Goal: Task Accomplishment & Management: Use online tool/utility

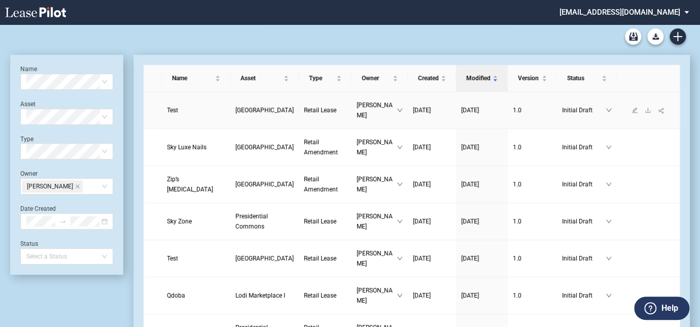
click at [304, 111] on span "Retail Lease" at bounding box center [320, 110] width 32 height 7
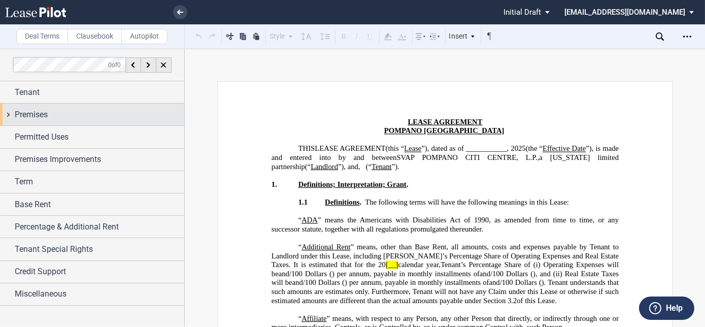
click at [39, 120] on div "Premises" at bounding box center [92, 114] width 184 height 22
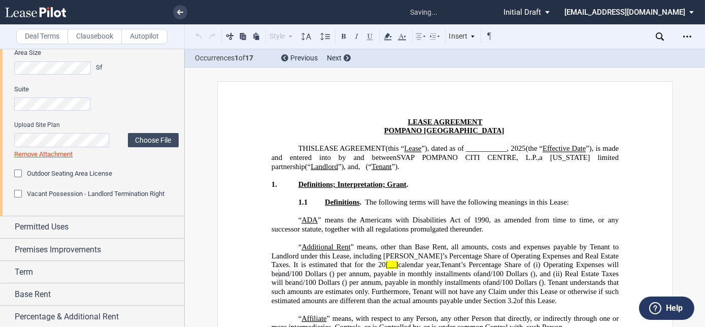
scroll to position [138, 0]
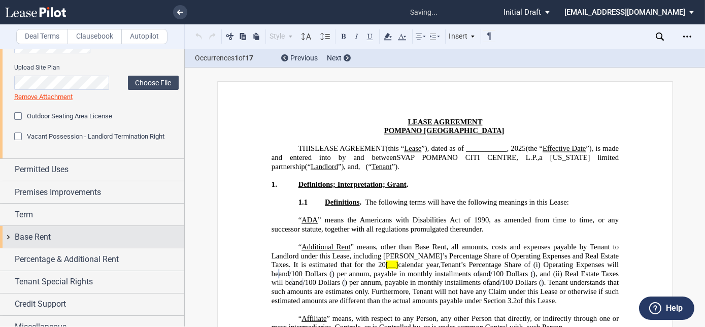
click at [38, 231] on span "Base Rent" at bounding box center [33, 237] width 36 height 12
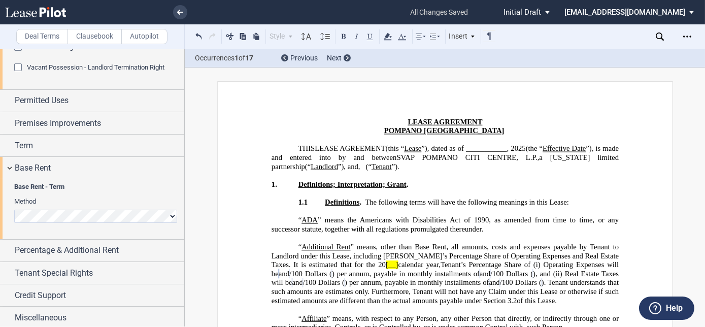
scroll to position [208, 0]
click at [56, 189] on span "Base Rent - Term" at bounding box center [96, 185] width 164 height 9
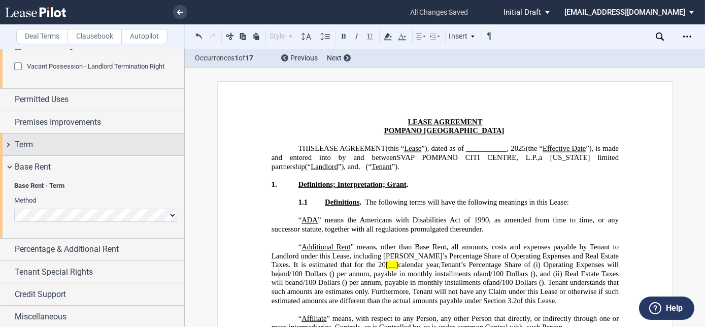
click at [47, 142] on div "Term" at bounding box center [99, 144] width 169 height 12
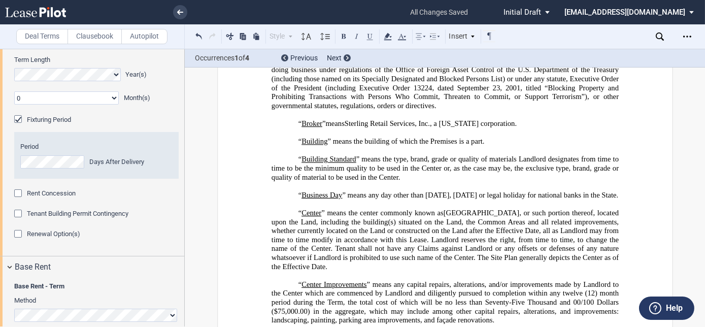
scroll to position [373, 0]
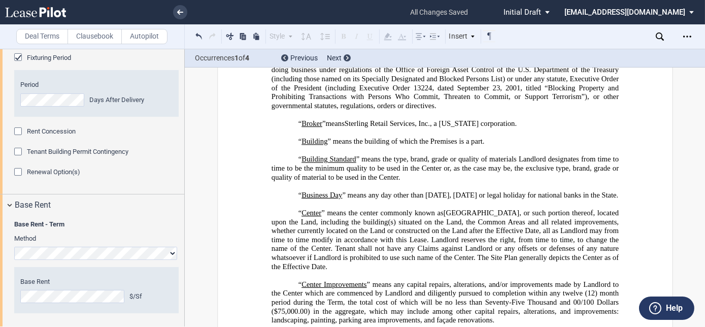
click at [0, 293] on html ".bocls-1{fill:#26354a;fill-rule:evenodd} Loading... × all changes saved Pending…" at bounding box center [352, 163] width 705 height 327
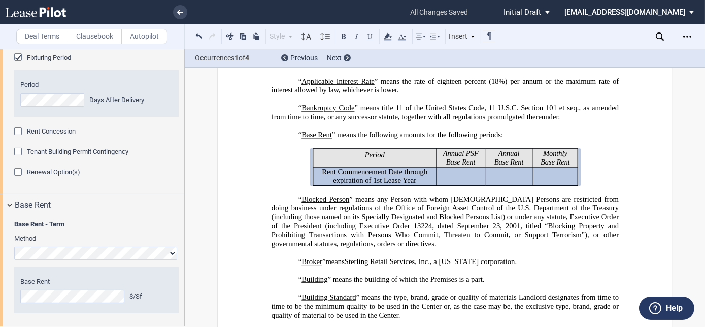
click at [283, 275] on p "“ Building ” means the building of which the Premises is a part." at bounding box center [444, 279] width 347 height 9
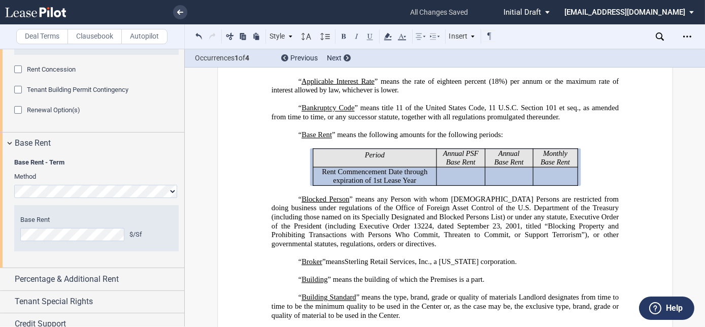
scroll to position [465, 0]
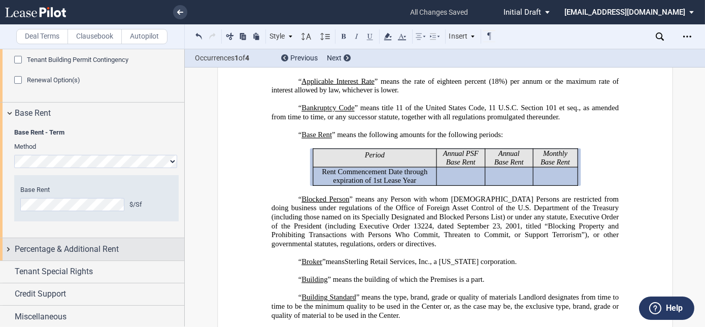
click at [35, 247] on span "Percentage & Additional Rent" at bounding box center [67, 249] width 104 height 12
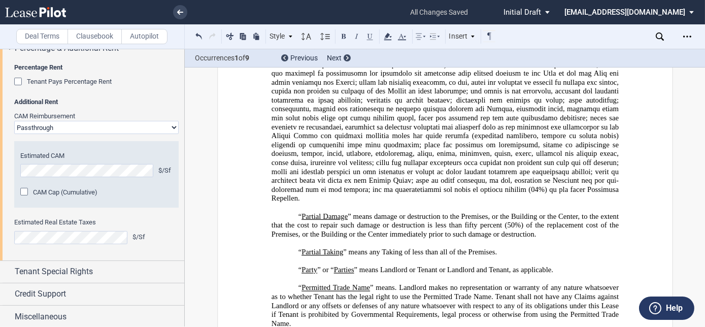
scroll to position [2550, 0]
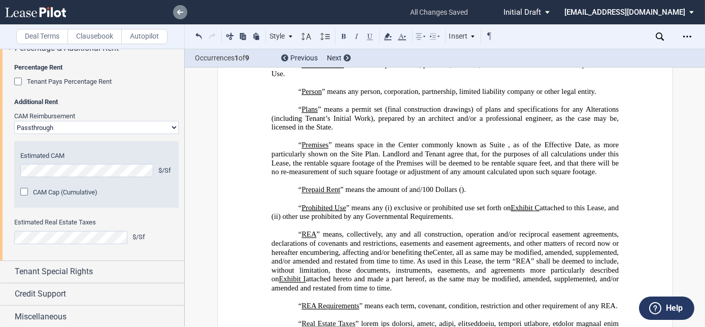
click at [174, 12] on link at bounding box center [180, 12] width 14 height 14
